Goal: Information Seeking & Learning: Find specific fact

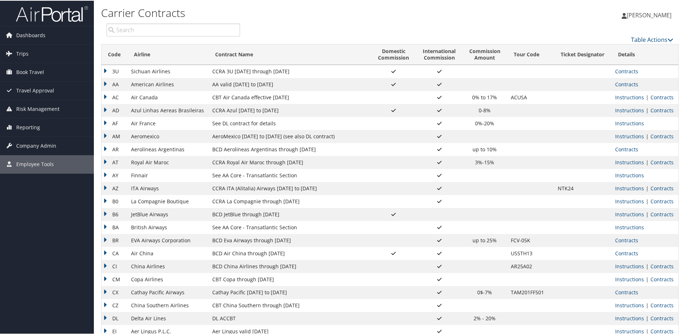
click at [134, 31] on input "search" at bounding box center [172, 29] width 133 height 13
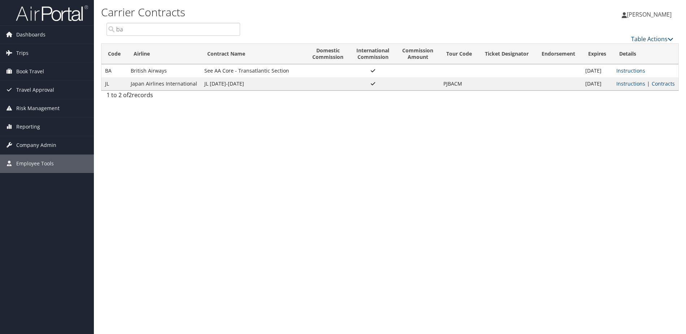
click at [141, 32] on input "ba" at bounding box center [172, 29] width 133 height 13
type input "b"
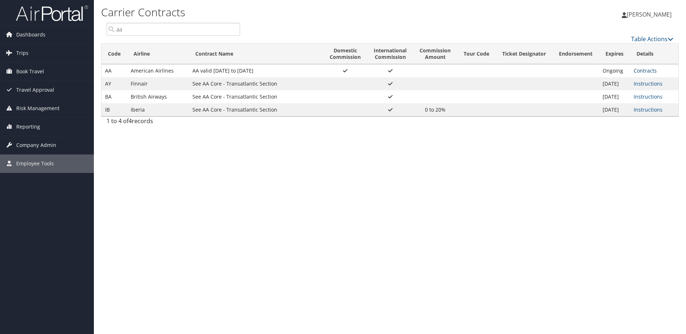
type input "aa"
click at [650, 69] on link "Contracts" at bounding box center [644, 70] width 23 height 7
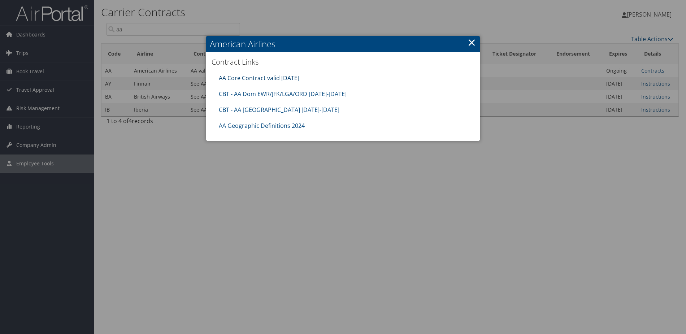
click at [266, 75] on link "AA Core Contract valid [DATE]" at bounding box center [259, 78] width 80 height 8
click at [472, 40] on link "×" at bounding box center [471, 42] width 8 height 14
